Goal: Task Accomplishment & Management: Complete application form

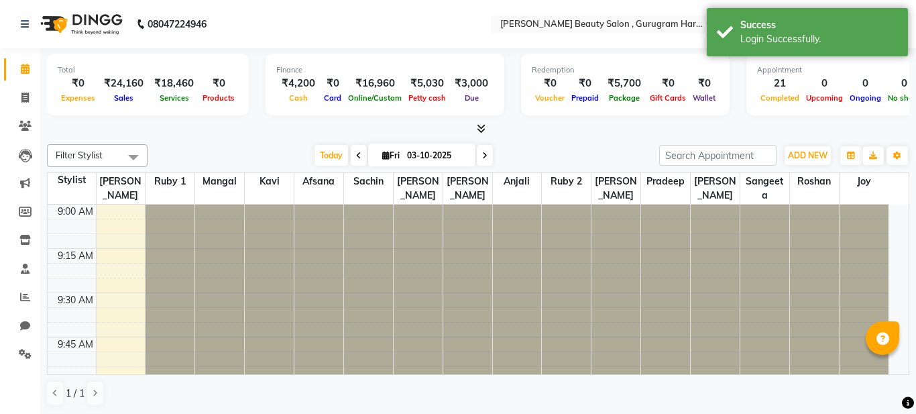
drag, startPoint x: 691, startPoint y: 131, endPoint x: 719, endPoint y: 94, distance: 46.0
click at [692, 131] on div at bounding box center [478, 129] width 862 height 14
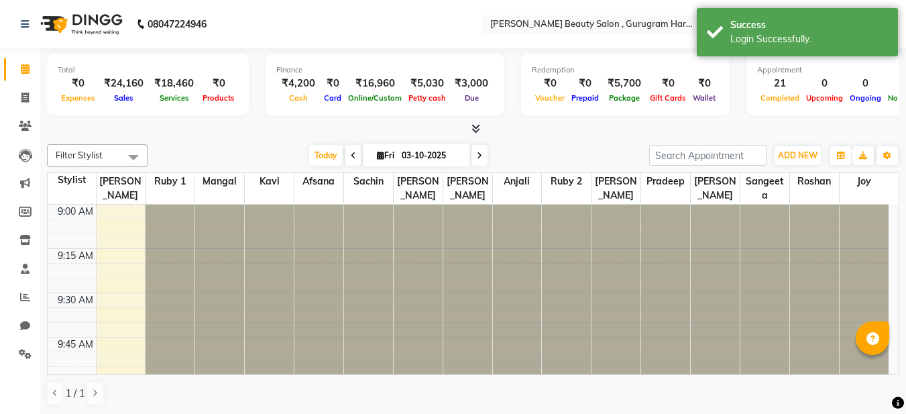
click at [719, 93] on div "Total ₹0 Expenses ₹24,160 Sales ₹18,460 Services ₹0 Products Finance ₹4,200 Cas…" at bounding box center [473, 87] width 852 height 66
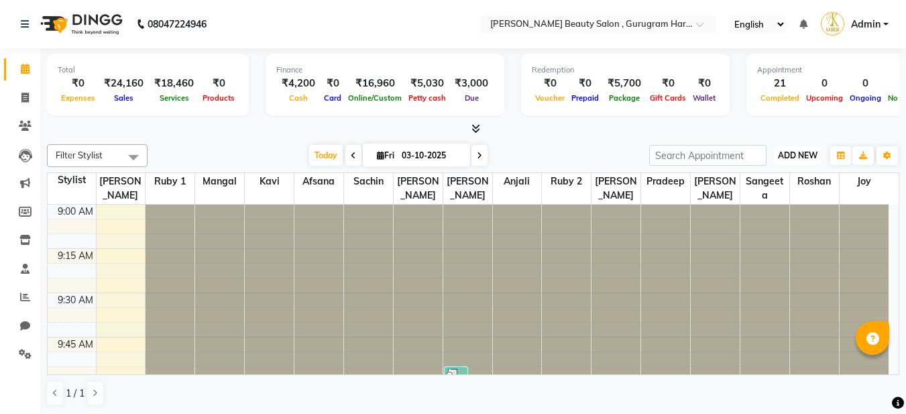
click at [810, 157] on span "ADD NEW" at bounding box center [798, 155] width 40 height 10
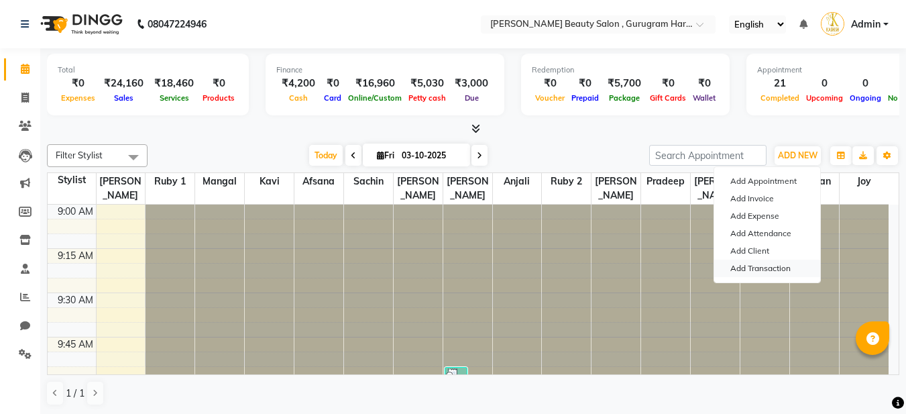
click at [781, 268] on link "Add Transaction" at bounding box center [767, 267] width 106 height 17
select select "direct"
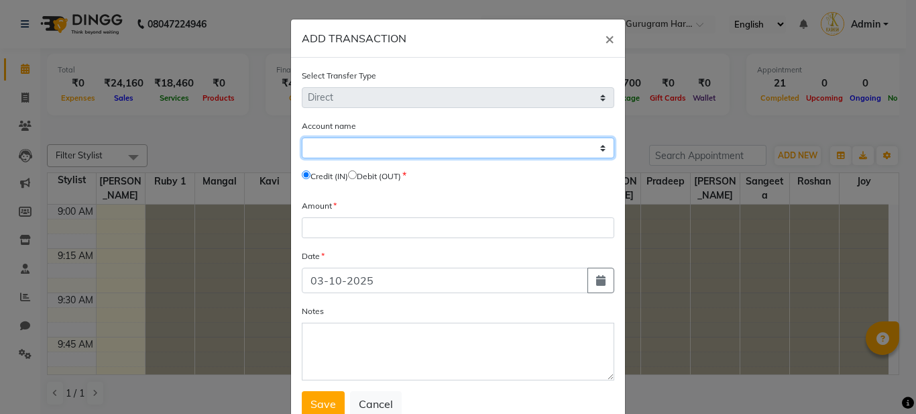
click at [439, 149] on select "Select [PERSON_NAME] Cash Default Account" at bounding box center [458, 147] width 312 height 21
select select "8273"
click at [302, 137] on select "Select [PERSON_NAME] Cash Default Account" at bounding box center [458, 147] width 312 height 21
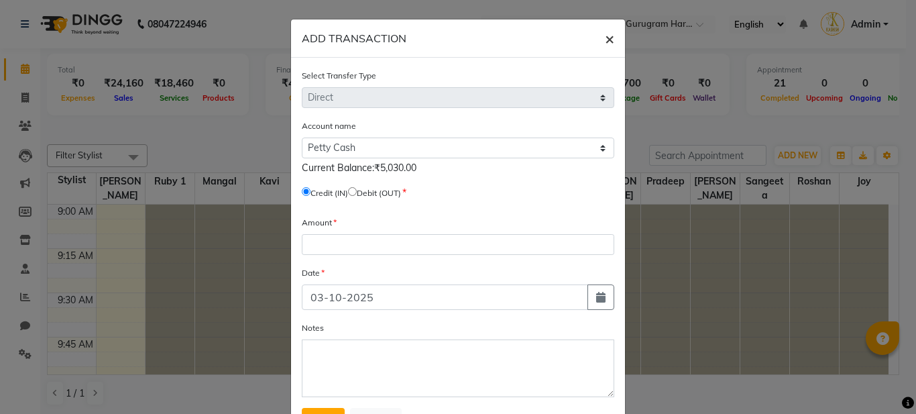
click at [605, 44] on span "×" at bounding box center [609, 38] width 9 height 20
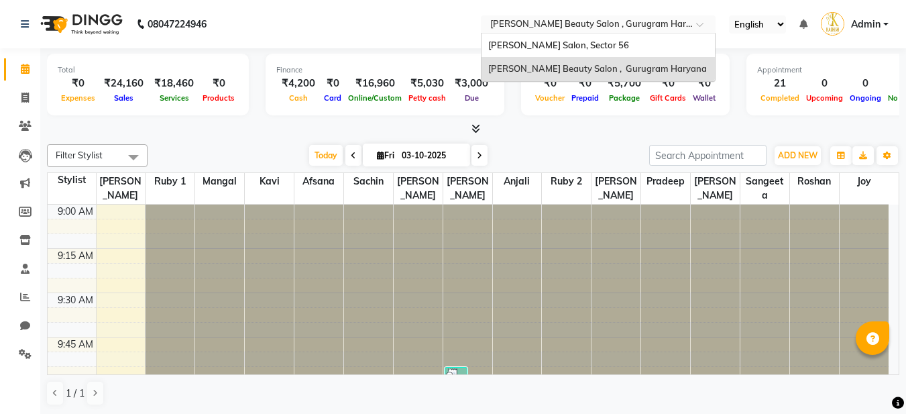
click at [613, 25] on input "text" at bounding box center [584, 25] width 194 height 13
click at [585, 46] on span "[PERSON_NAME] Salon, Sector 56" at bounding box center [558, 45] width 141 height 11
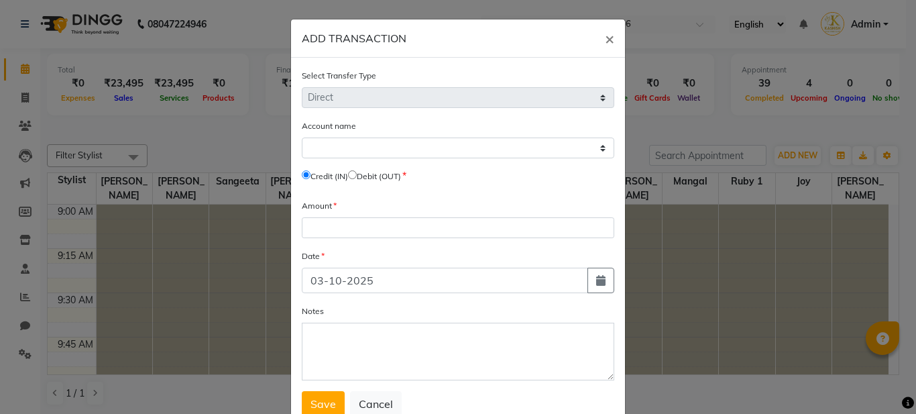
select select "direct"
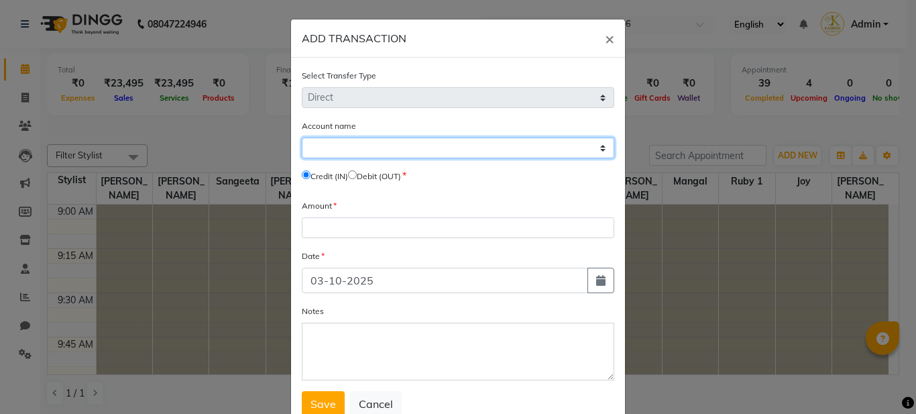
click at [342, 153] on select "Select [PERSON_NAME] Cash Default Account" at bounding box center [458, 147] width 312 height 21
select select "8247"
click at [302, 137] on select "Select [PERSON_NAME] Cash Default Account" at bounding box center [458, 147] width 312 height 21
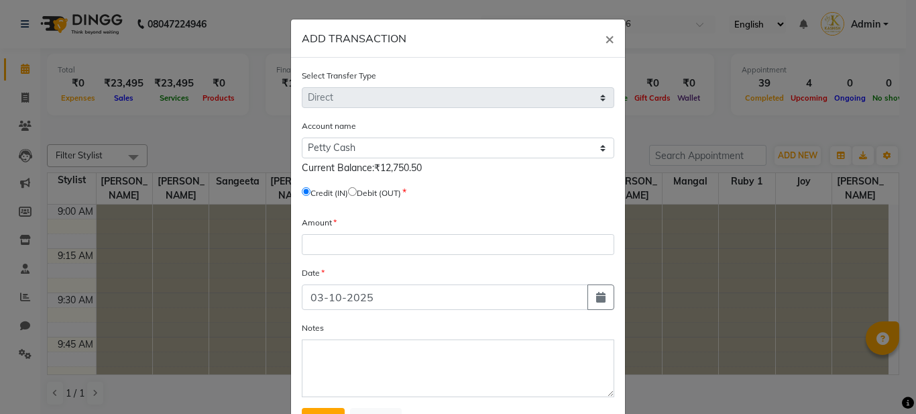
click at [355, 194] on input "radio" at bounding box center [352, 191] width 9 height 9
radio input "true"
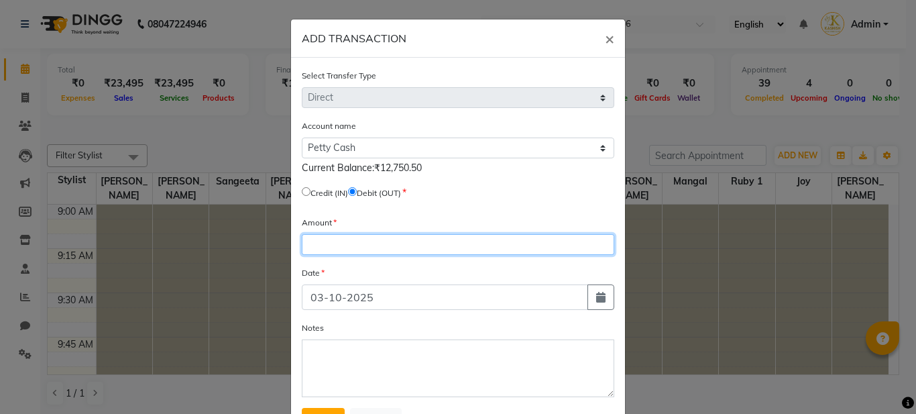
click at [346, 245] on input "number" at bounding box center [458, 244] width 312 height 21
type input "12600"
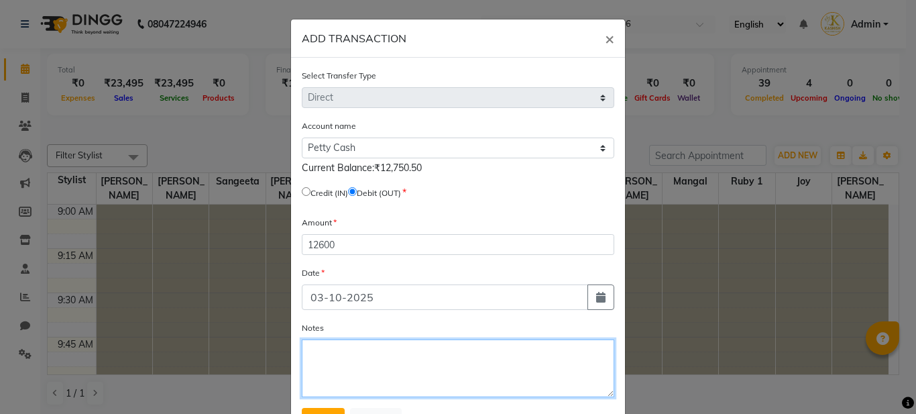
click at [357, 351] on textarea "Notes" at bounding box center [458, 368] width 312 height 58
click at [334, 351] on textarea "Cashi given to [PERSON_NAME]" at bounding box center [458, 368] width 312 height 58
click at [451, 356] on textarea "Cash given to [PERSON_NAME]" at bounding box center [458, 368] width 312 height 58
type textarea "Cash given to Pooja Mam 5400+4200+3000= 12600"
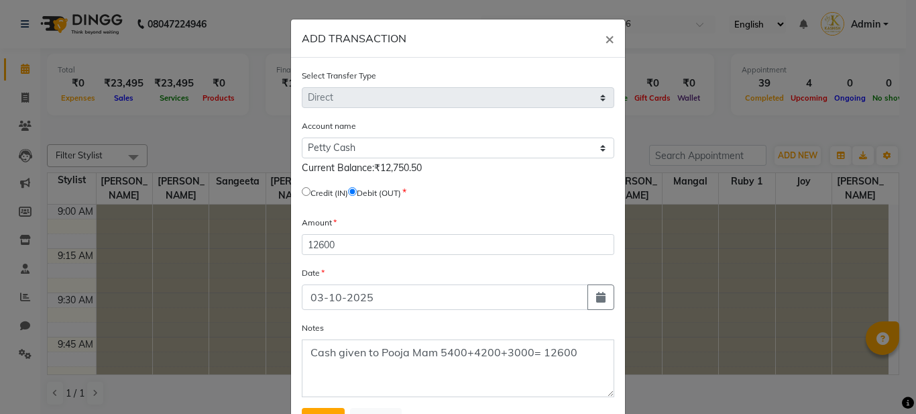
click at [534, 328] on div "Notes Cash given to Pooja Mam 5400+4200+3000= 12600" at bounding box center [458, 358] width 312 height 76
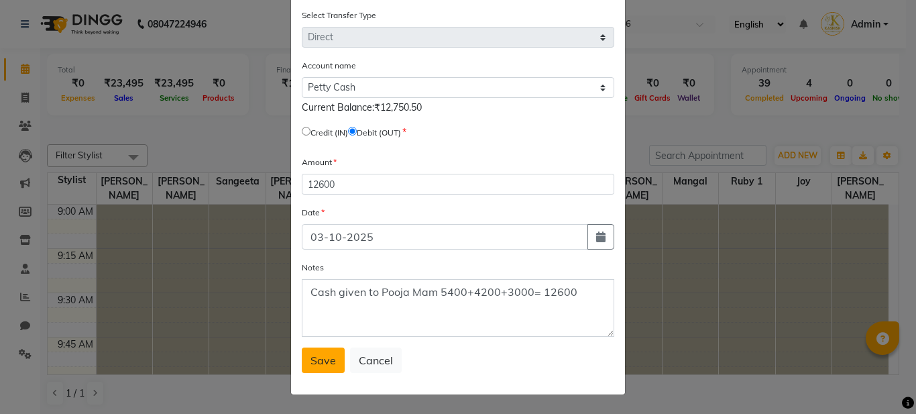
click at [313, 357] on span "Save" at bounding box center [322, 359] width 25 height 13
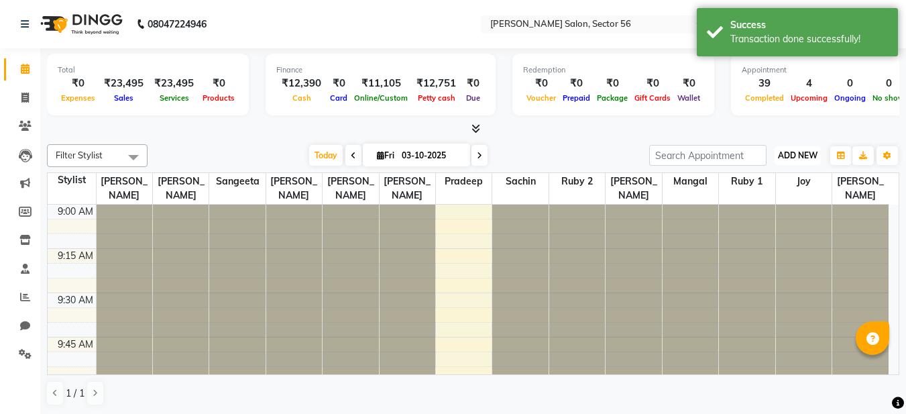
click at [812, 159] on span "ADD NEW" at bounding box center [798, 155] width 40 height 10
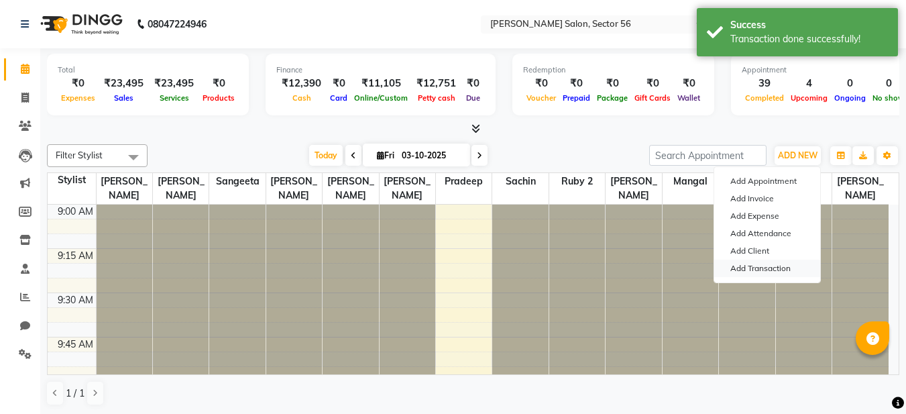
click at [774, 268] on link "Add Transaction" at bounding box center [767, 267] width 106 height 17
select select "direct"
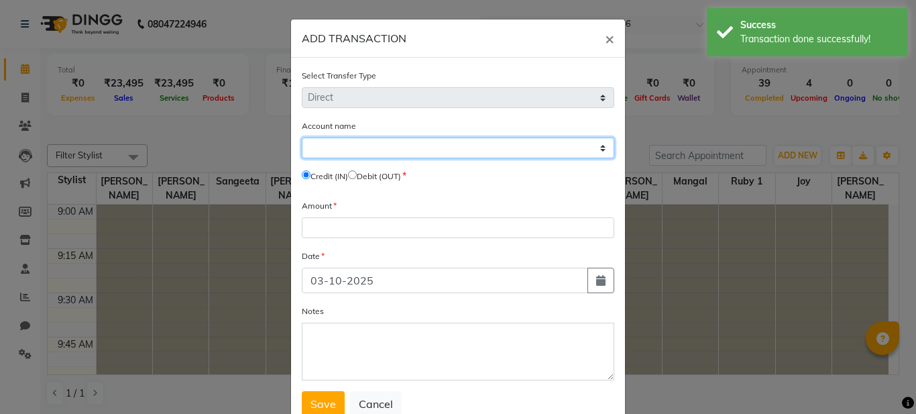
drag, startPoint x: 377, startPoint y: 145, endPoint x: 372, endPoint y: 152, distance: 8.7
click at [377, 145] on select "Select [PERSON_NAME] Cash Default Account" at bounding box center [458, 147] width 312 height 21
select select "8247"
click at [302, 137] on select "Select [PERSON_NAME] Cash Default Account" at bounding box center [458, 147] width 312 height 21
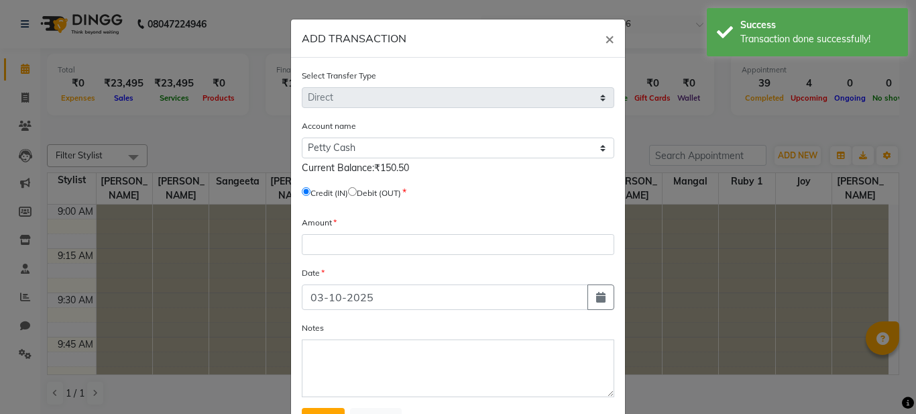
click at [357, 191] on input "radio" at bounding box center [352, 191] width 9 height 9
radio input "true"
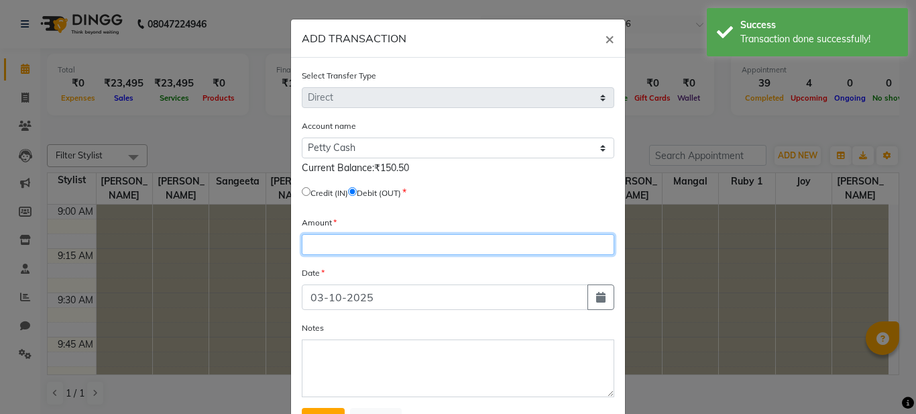
click at [341, 246] on input "number" at bounding box center [458, 244] width 312 height 21
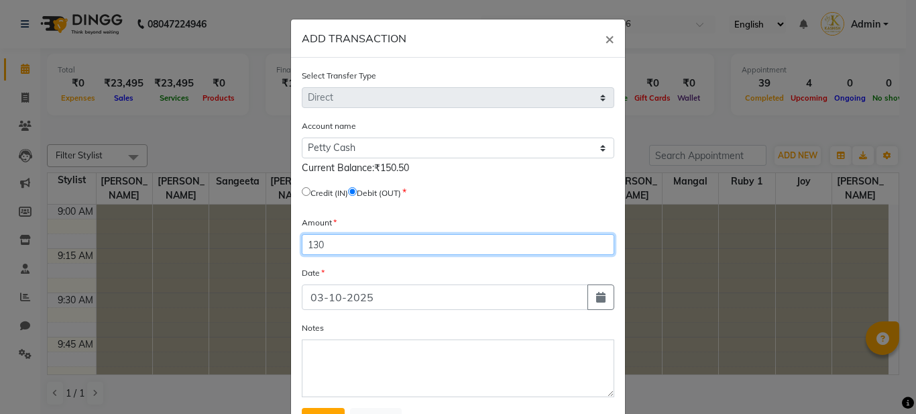
type input "130"
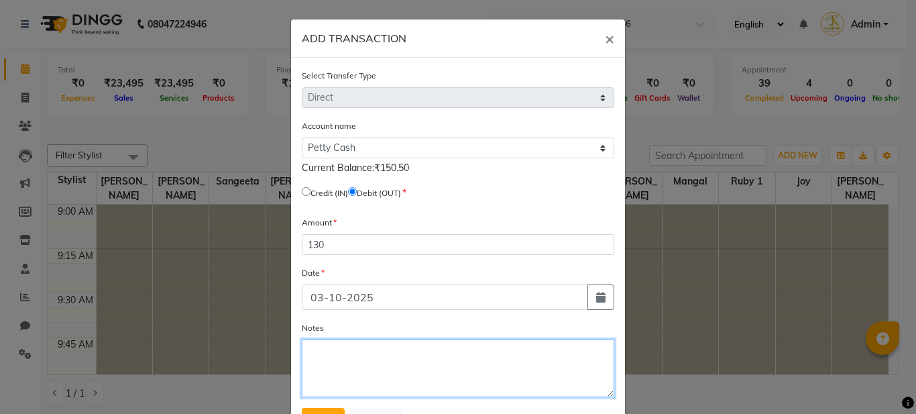
click at [345, 348] on textarea "Notes" at bounding box center [458, 368] width 312 height 58
type textarea "U"
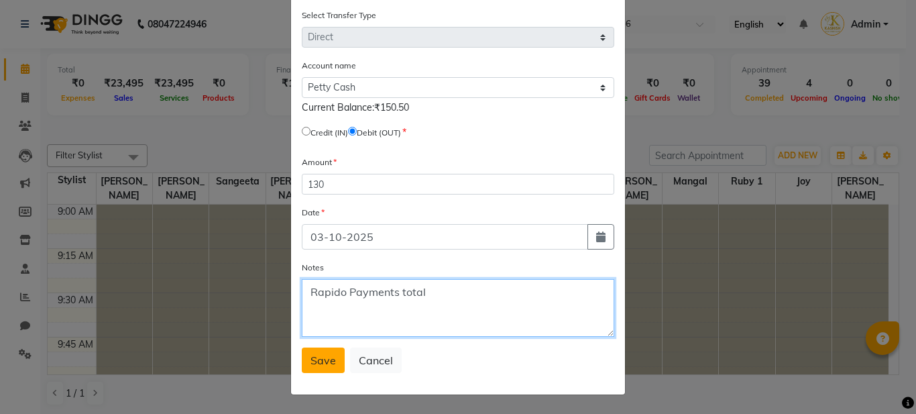
type textarea "Rapido Payments total"
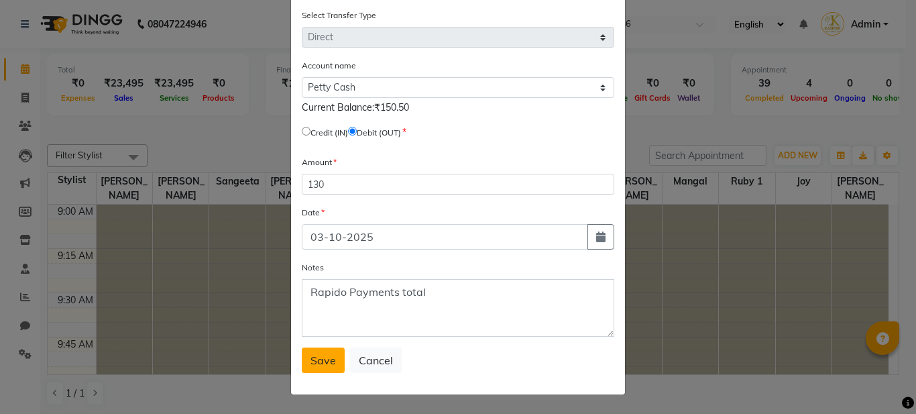
click at [311, 357] on span "Save" at bounding box center [322, 359] width 25 height 13
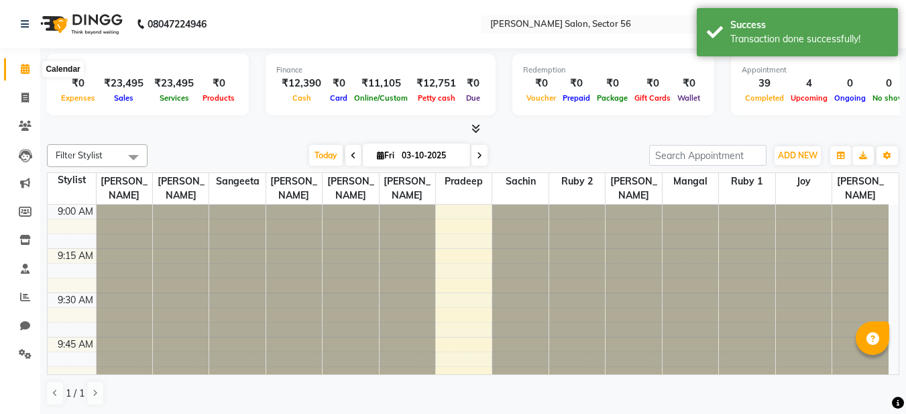
click at [27, 72] on icon at bounding box center [25, 69] width 9 height 10
click at [24, 99] on icon at bounding box center [24, 98] width 7 height 10
select select "service"
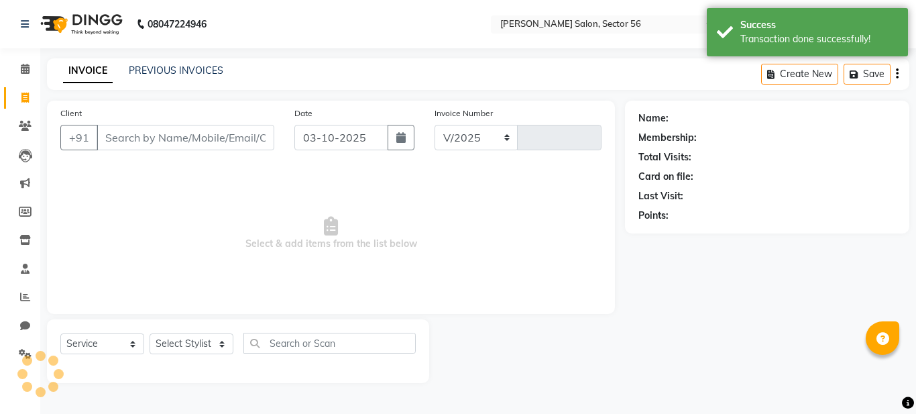
select select "9000"
type input "0401"
click at [27, 70] on icon at bounding box center [25, 69] width 9 height 10
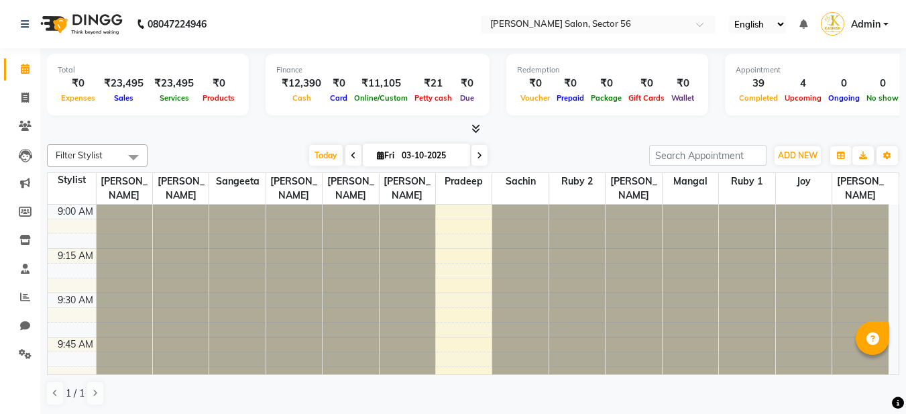
click at [875, 23] on span "Admin" at bounding box center [865, 24] width 29 height 14
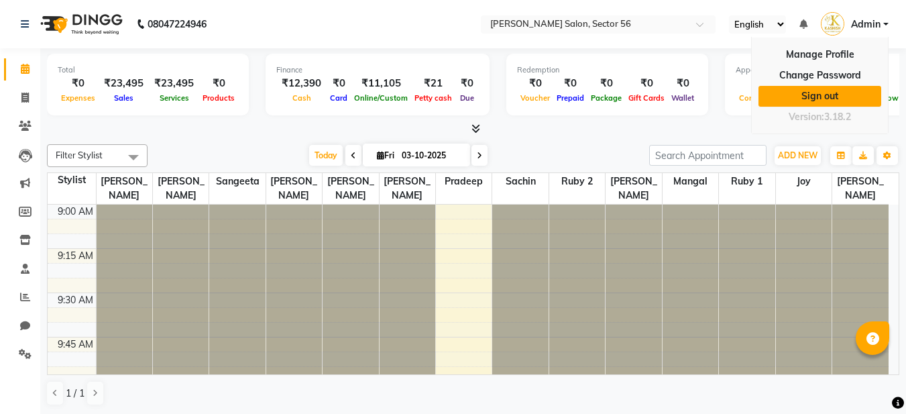
click at [823, 97] on link "Sign out" at bounding box center [819, 96] width 123 height 21
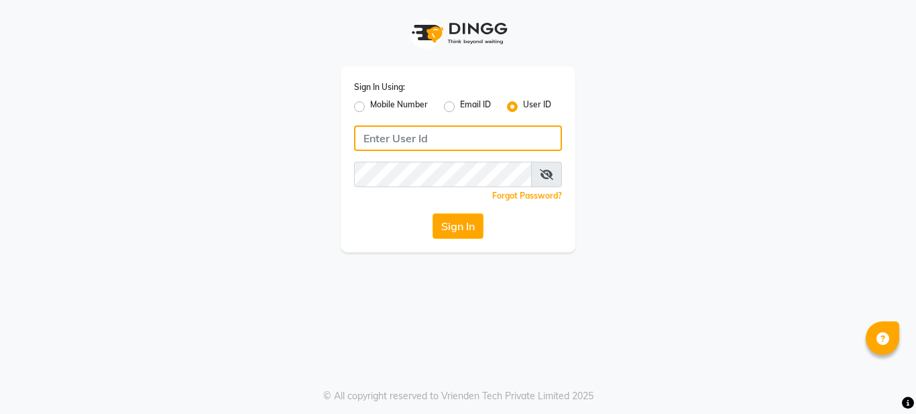
click at [414, 130] on input "Username" at bounding box center [458, 137] width 208 height 25
type input "kashishsalon"
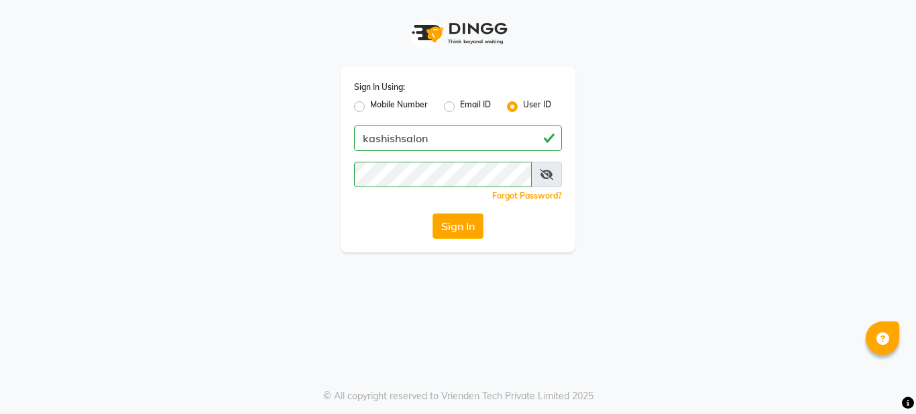
drag, startPoint x: 400, startPoint y: 288, endPoint x: 430, endPoint y: 268, distance: 36.8
click at [401, 288] on div "Sign In Using: Mobile Number Email ID User ID kashishsalon Remember me Forgot P…" at bounding box center [458, 207] width 916 height 414
click at [455, 231] on button "Sign In" at bounding box center [457, 225] width 51 height 25
